Goal: Download file/media

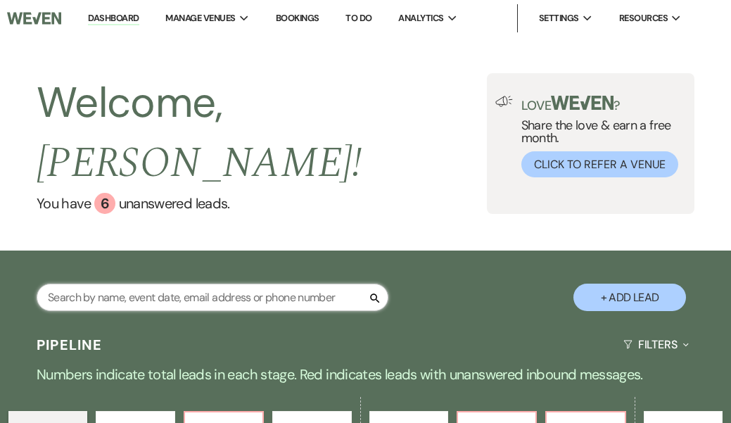
click at [136, 283] on input "text" at bounding box center [213, 296] width 352 height 27
type input "minchoff"
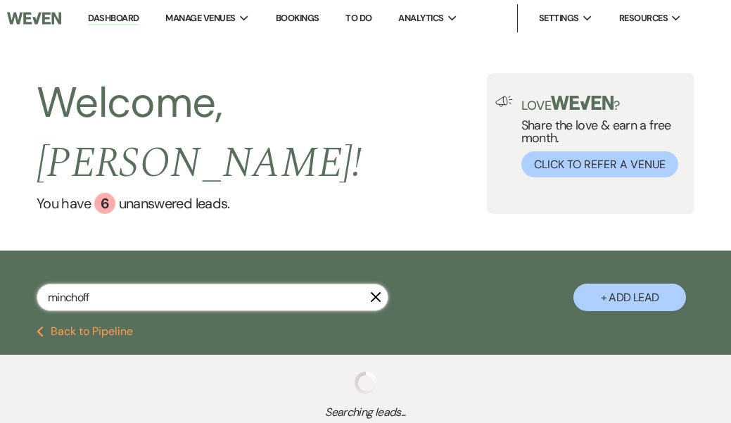
select select "8"
select select "4"
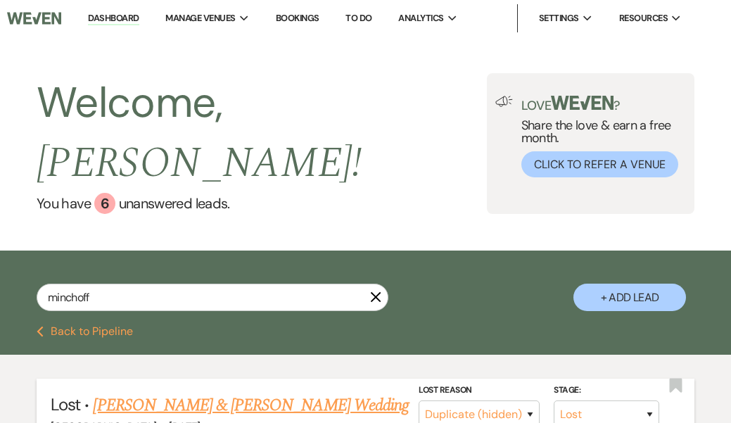
click at [177, 392] on link "Chloe Minchoff & Garrett Kenny's Wedding" at bounding box center [250, 404] width 315 height 25
select select "8"
select select "4"
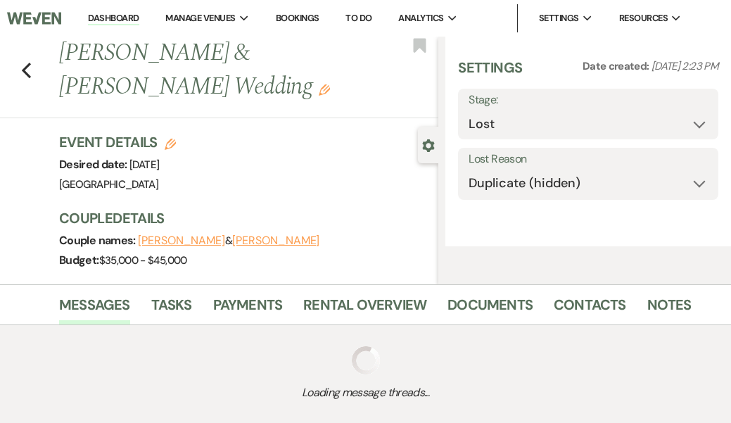
select select "5"
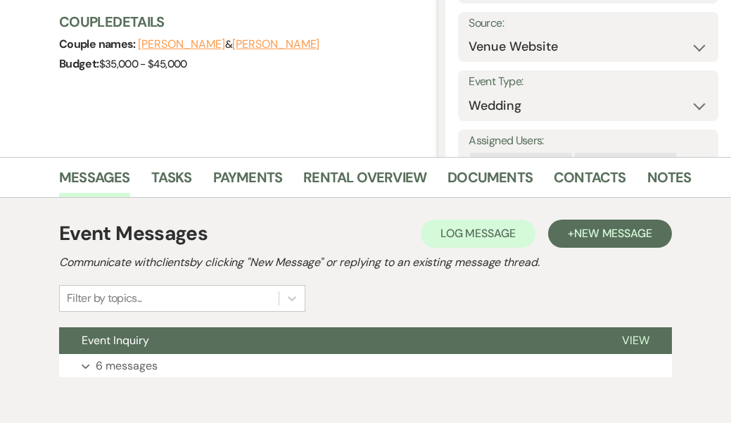
scroll to position [218, 0]
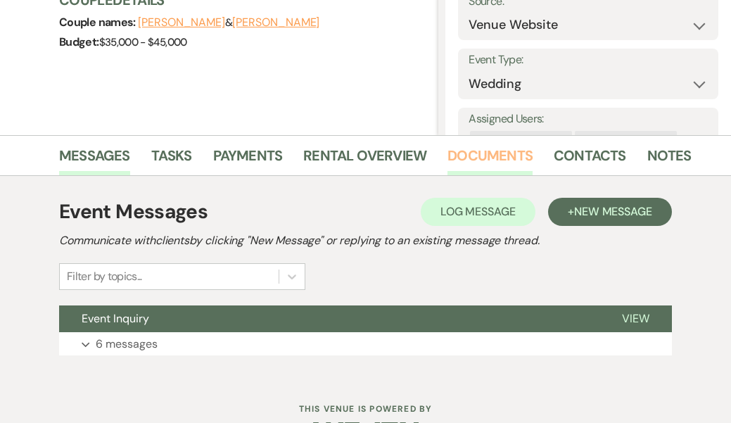
click at [482, 154] on link "Documents" at bounding box center [489, 159] width 85 height 31
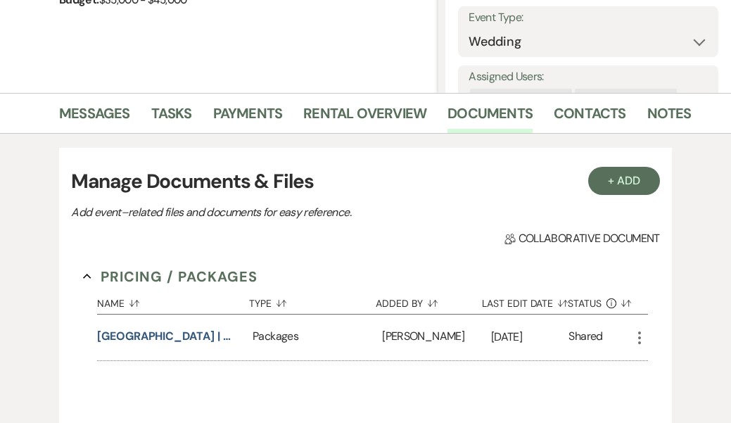
scroll to position [251, 0]
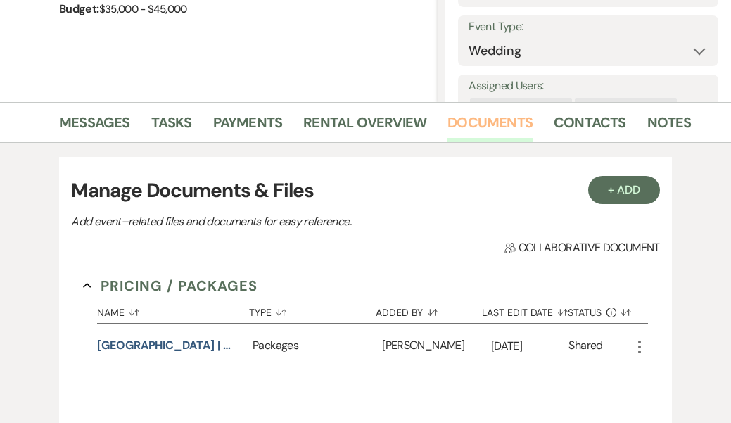
click at [475, 122] on link "Documents" at bounding box center [489, 126] width 85 height 31
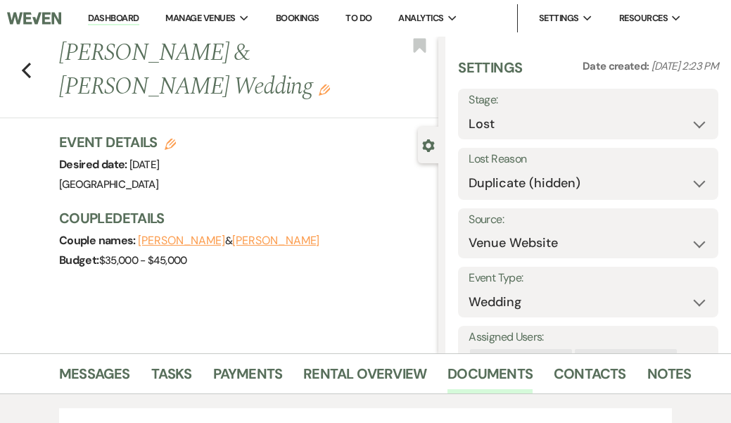
scroll to position [0, 0]
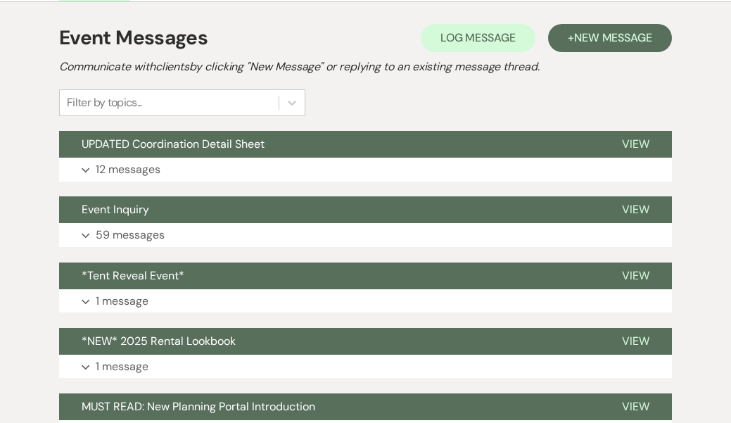
scroll to position [288, 0]
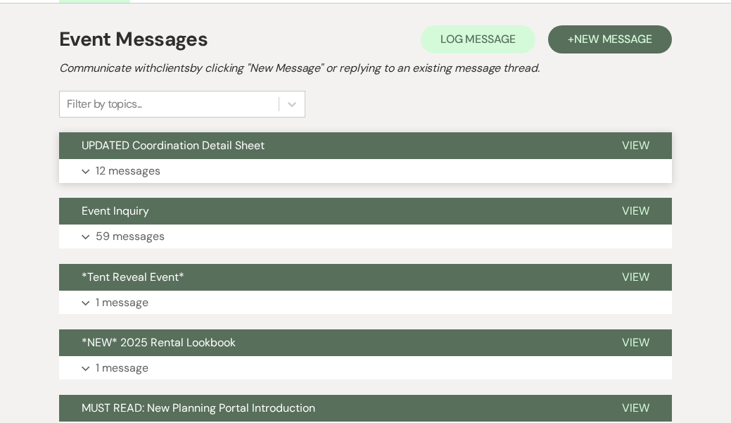
click at [364, 146] on button "UPDATED Coordination Detail Sheet" at bounding box center [329, 145] width 540 height 27
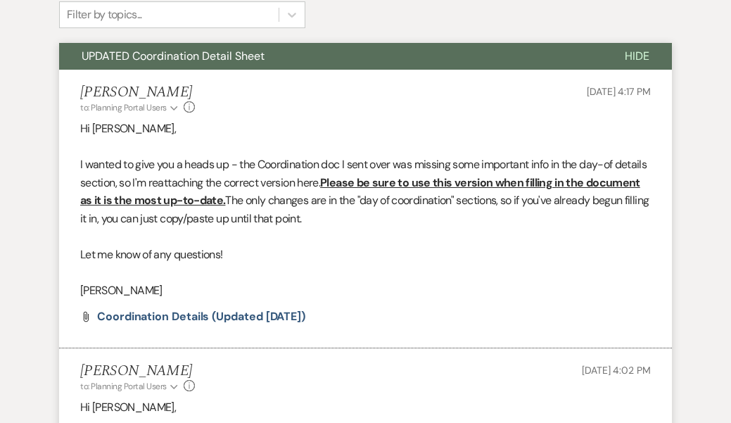
scroll to position [384, 0]
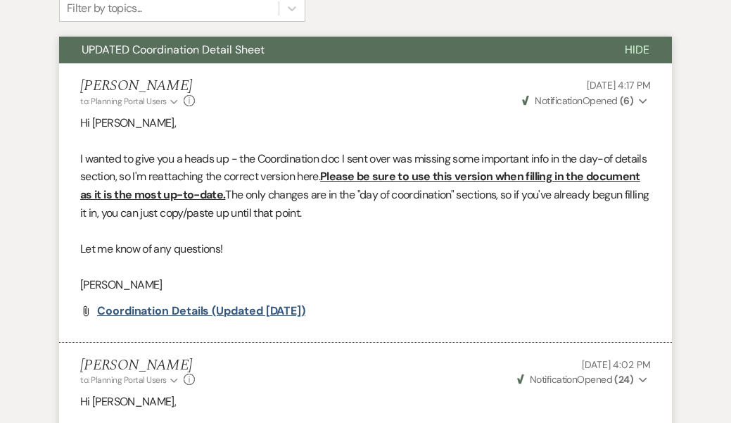
click at [182, 303] on span "Coordination Details (updated Aug.25)" at bounding box center [201, 310] width 208 height 15
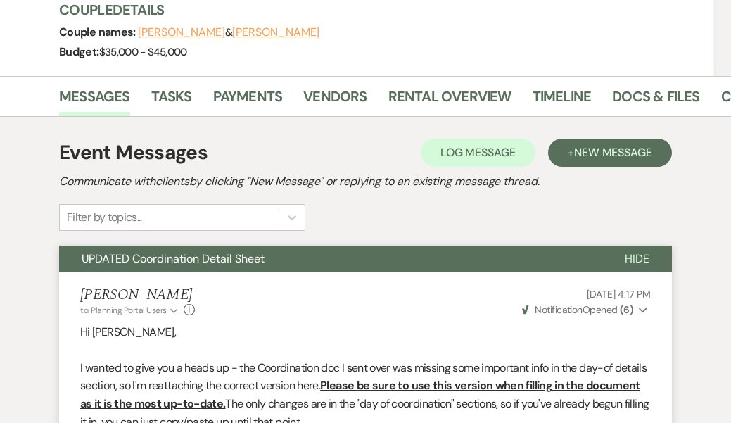
scroll to position [177, 0]
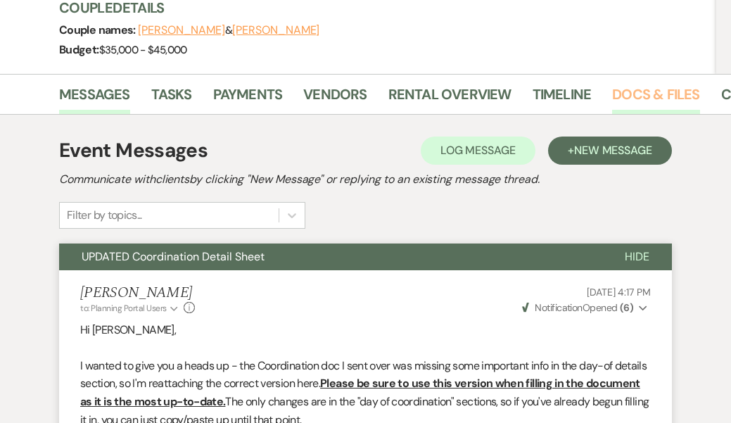
click at [620, 85] on link "Docs & Files" at bounding box center [655, 98] width 87 height 31
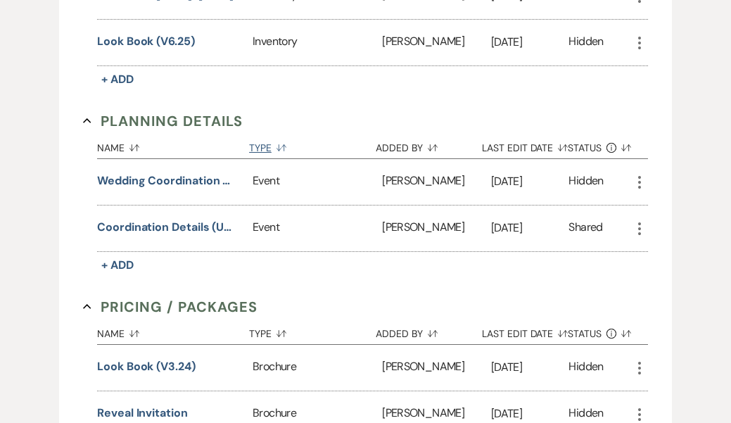
scroll to position [921, 0]
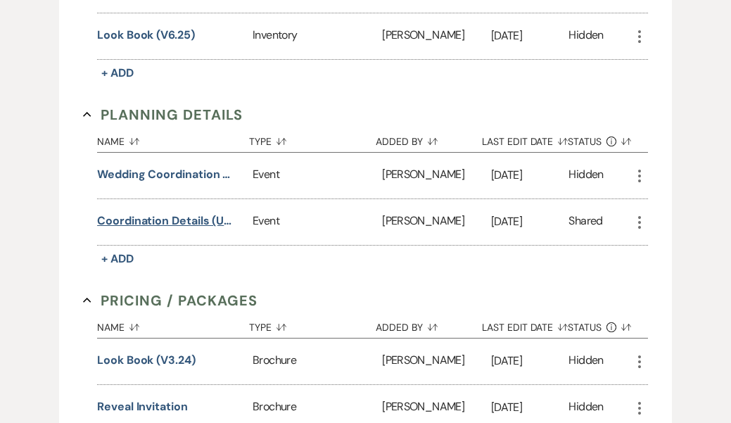
click at [177, 218] on button "Coordination Details (updated Aug.25)" at bounding box center [167, 220] width 141 height 17
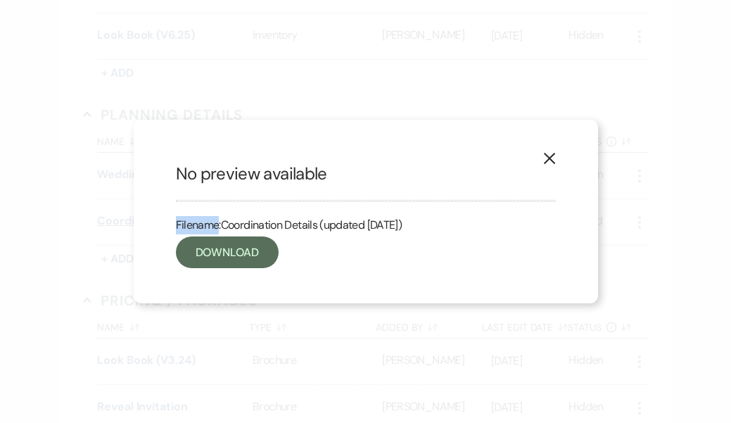
click at [177, 218] on p "Filename: Coordination Details (updated Aug.25)" at bounding box center [366, 230] width 380 height 28
click at [548, 153] on icon "X" at bounding box center [549, 158] width 13 height 13
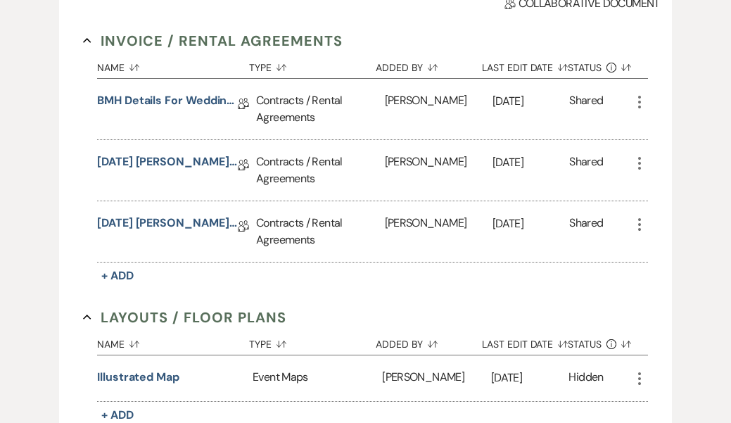
scroll to position [347, 0]
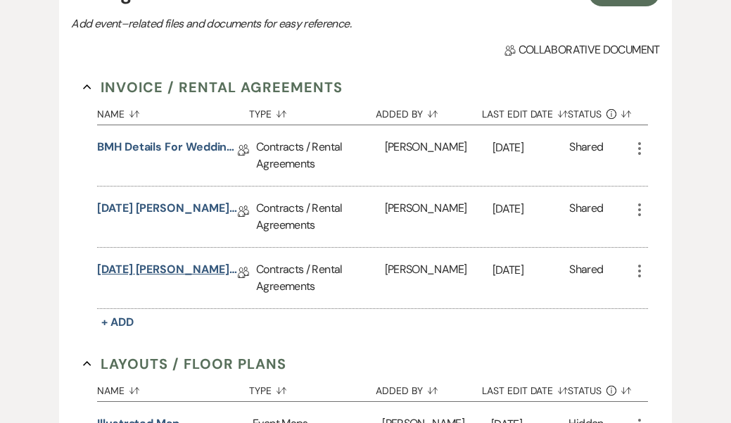
click at [163, 267] on link "9.27.2025 Minchoff-Kenny Rental Agreement" at bounding box center [167, 272] width 141 height 22
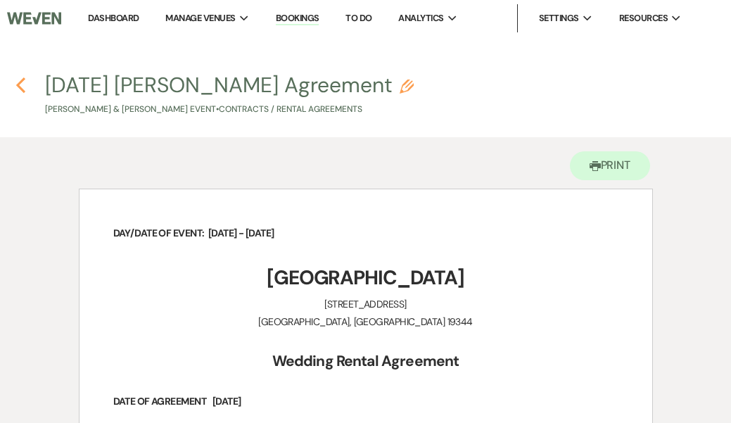
click at [18, 82] on icon "Previous" at bounding box center [20, 85] width 11 height 17
click at [21, 76] on button "Previous" at bounding box center [20, 84] width 11 height 18
click at [19, 83] on use "button" at bounding box center [20, 84] width 9 height 15
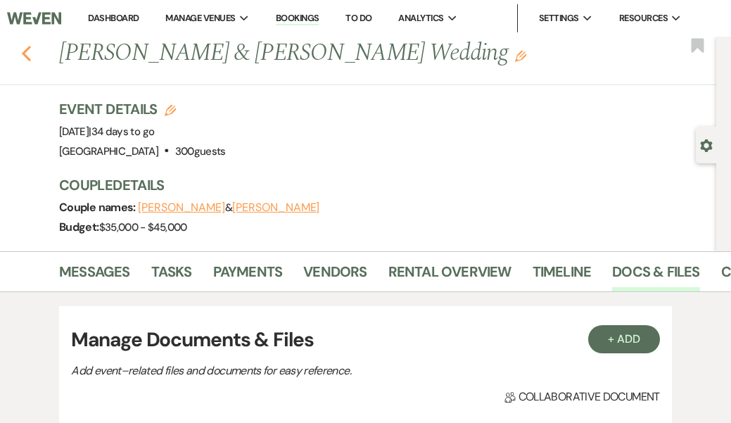
click at [27, 55] on icon "Previous" at bounding box center [26, 53] width 11 height 17
click at [112, 11] on li "Dashboard" at bounding box center [113, 18] width 65 height 28
click at [116, 17] on link "Dashboard" at bounding box center [113, 18] width 51 height 12
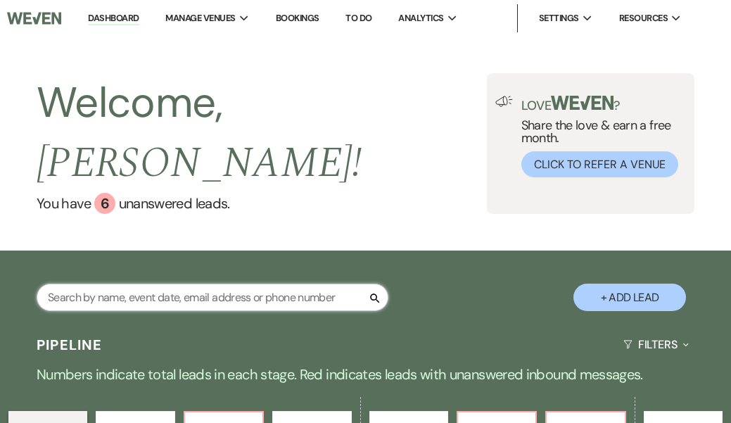
click at [90, 283] on input "text" at bounding box center [213, 296] width 352 height 27
type input "Leonie"
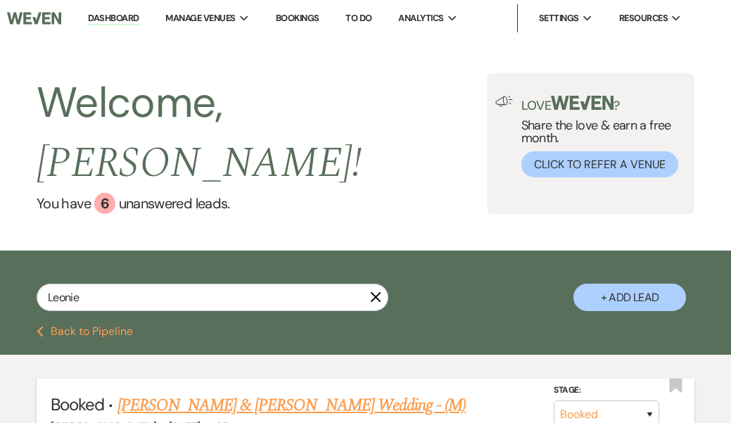
click at [160, 392] on link "Leonie Seemann & David Byerley's Wedding - (M)" at bounding box center [291, 404] width 349 height 25
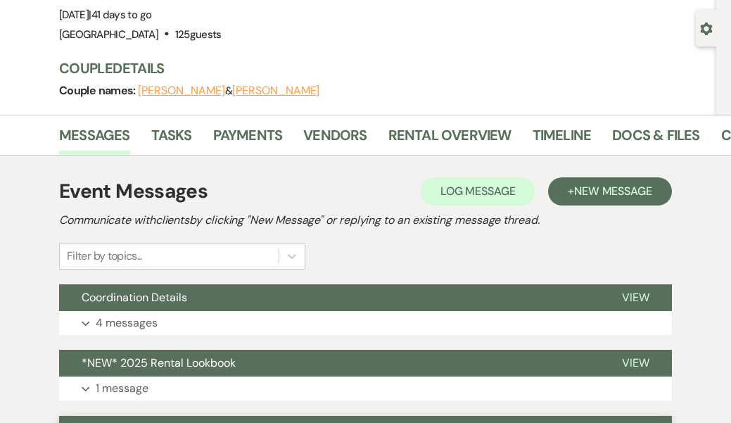
scroll to position [110, 0]
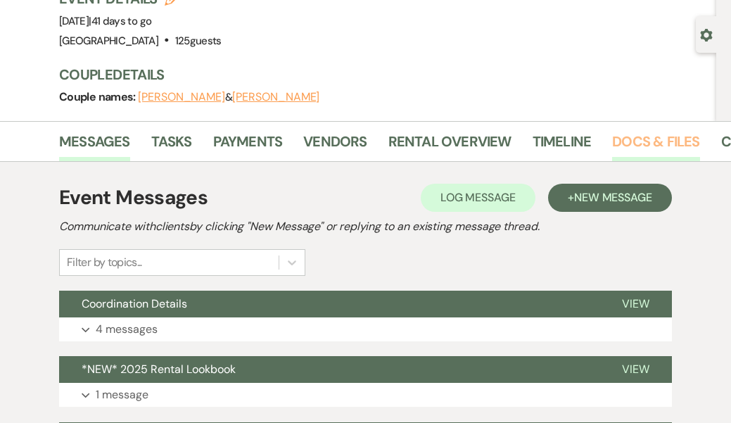
click at [613, 136] on link "Docs & Files" at bounding box center [655, 145] width 87 height 31
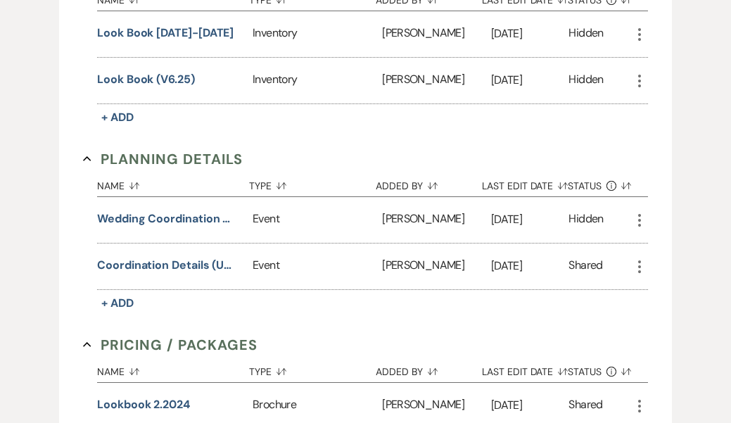
scroll to position [737, 0]
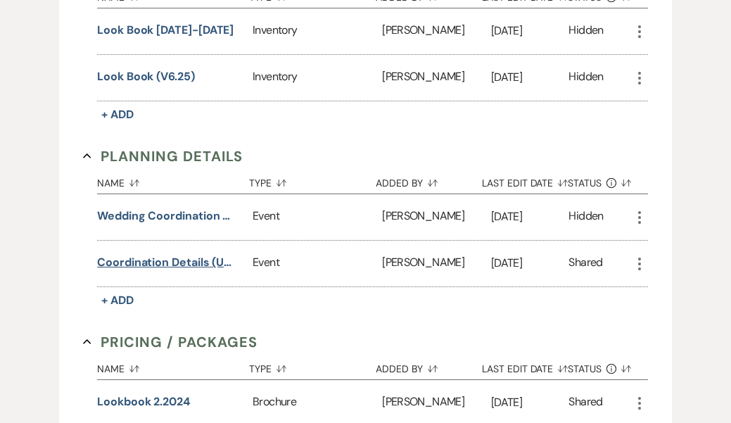
click at [162, 258] on button "Coordination Details (updated Aug.25)" at bounding box center [167, 262] width 141 height 17
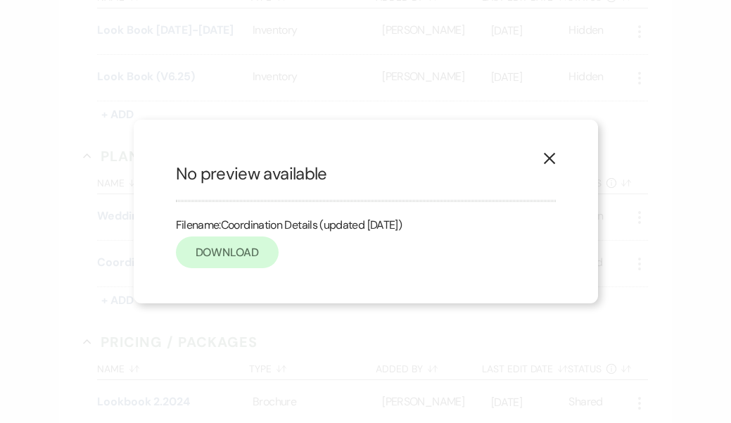
click at [220, 250] on link "Download" at bounding box center [227, 252] width 103 height 32
click at [551, 158] on use "button" at bounding box center [548, 158] width 11 height 11
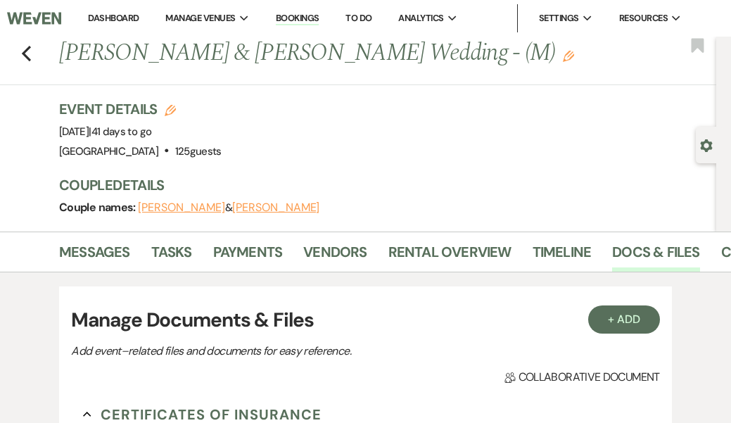
scroll to position [0, 0]
click at [629, 249] on link "Docs & Files" at bounding box center [655, 256] width 87 height 31
click at [618, 250] on link "Docs & Files" at bounding box center [655, 256] width 87 height 31
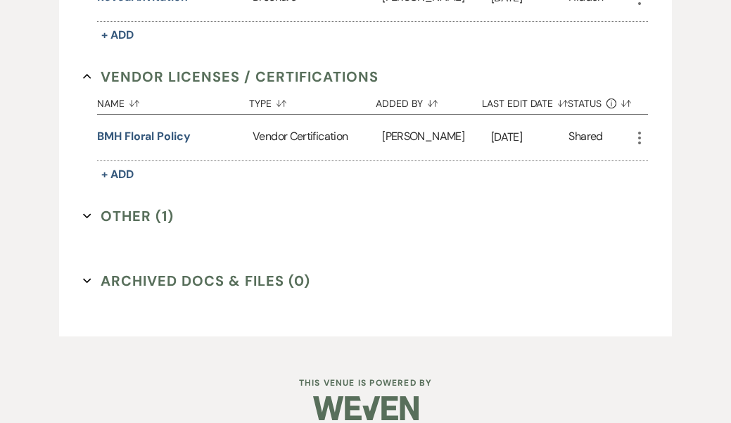
scroll to position [1190, 0]
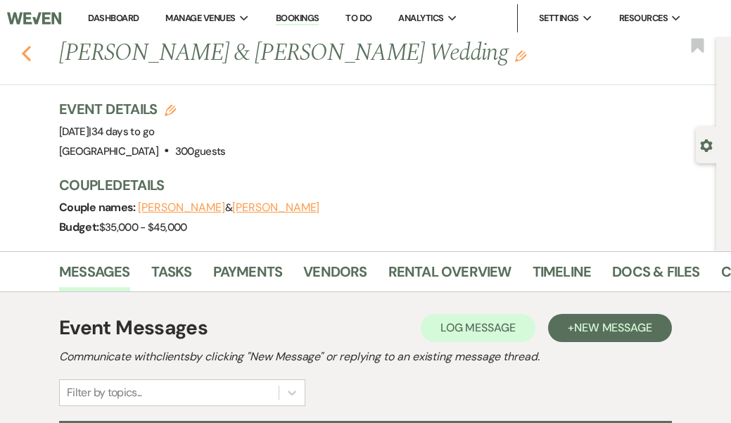
click at [23, 50] on icon "Previous" at bounding box center [26, 53] width 11 height 17
click at [22, 78] on div "Previous Garrett Kenny & Chloe Minchoff's Wedding Edit Bookmark" at bounding box center [354, 61] width 723 height 49
click at [25, 52] on use "button" at bounding box center [26, 53] width 9 height 15
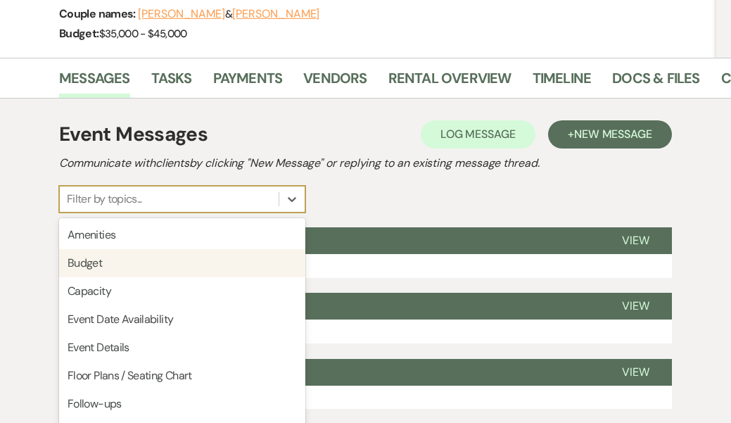
click at [88, 212] on div "option Budget focused, 2 of 20. 20 results available. Use Up and Down to choose…" at bounding box center [182, 199] width 246 height 27
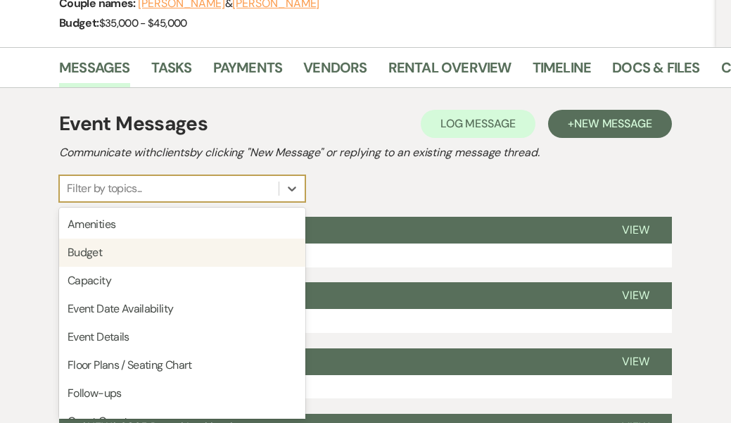
scroll to position [205, 0]
